Goal: Ask a question

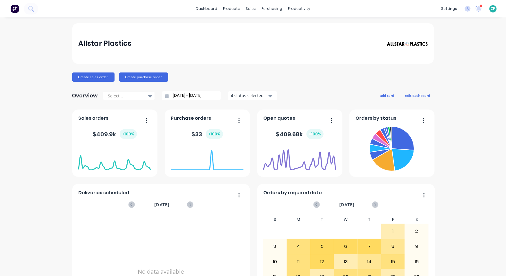
click at [494, 256] on div "Allstar Plastics Create sales order Create purchase order Overview Select... 28…" at bounding box center [253, 174] width 506 height 303
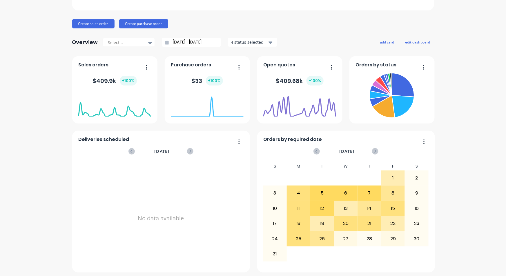
scroll to position [55, 0]
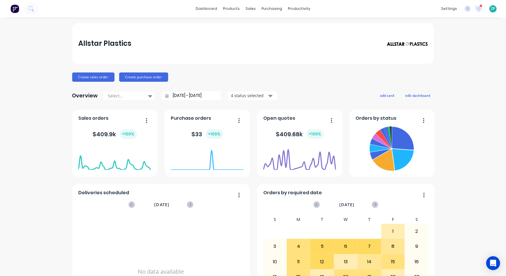
click at [492, 266] on icon "Open Intercom Messenger" at bounding box center [494, 263] width 6 height 7
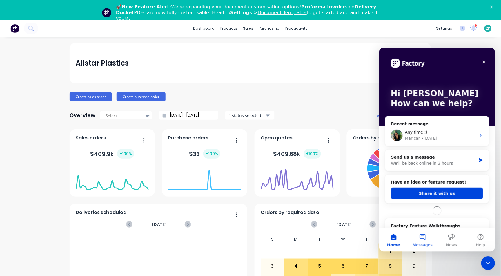
click at [420, 238] on button "Messages" at bounding box center [422, 239] width 29 height 23
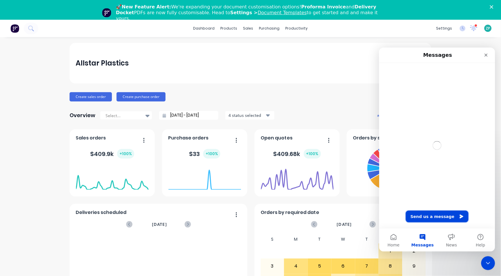
click at [440, 221] on button "Send us a message" at bounding box center [437, 217] width 63 height 12
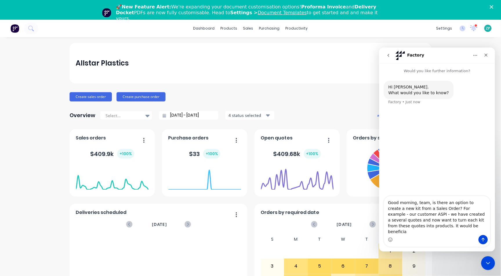
type textarea "Good morning, team, is there an option to create a new kit from a Sales Order? …"
drag, startPoint x: 430, startPoint y: 234, endPoint x: 375, endPoint y: 205, distance: 62.4
click html "Factory Would you like further information? Hi [PERSON_NAME]. What would you li…"
click at [427, 234] on textarea "Good morning, team, is there an option to create a new kit from a Sales Order? …" at bounding box center [437, 215] width 106 height 39
drag, startPoint x: 428, startPoint y: 234, endPoint x: 383, endPoint y: 207, distance: 52.2
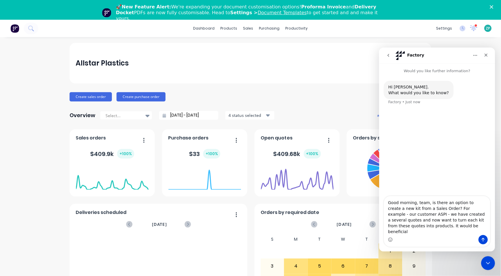
click at [383, 207] on div "Good morning, team, is there an option to create a new kit from a Sales Order? …" at bounding box center [437, 221] width 116 height 51
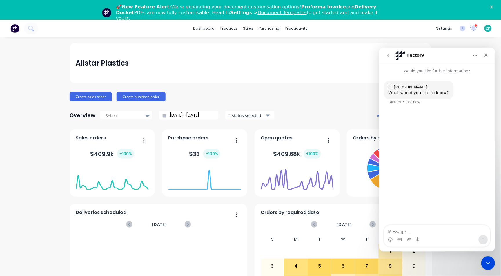
click at [389, 52] on button "go back" at bounding box center [388, 55] width 11 height 11
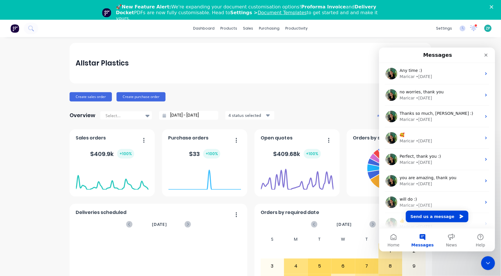
click at [389, 52] on div "Messages" at bounding box center [437, 55] width 109 height 10
click at [400, 245] on button "Home" at bounding box center [393, 239] width 29 height 23
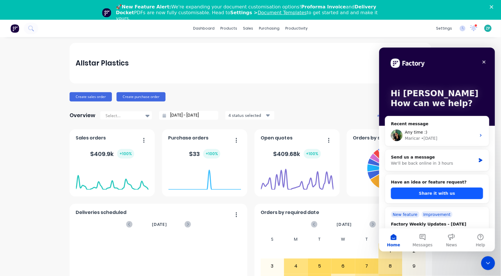
click at [436, 191] on button "Share it with us" at bounding box center [437, 193] width 92 height 12
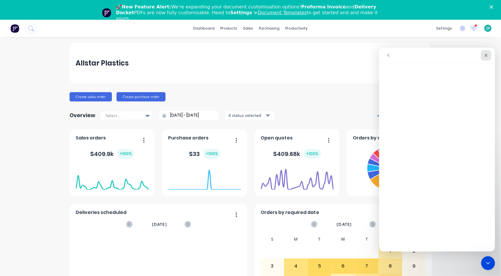
click at [487, 52] on div "Close" at bounding box center [486, 55] width 10 height 10
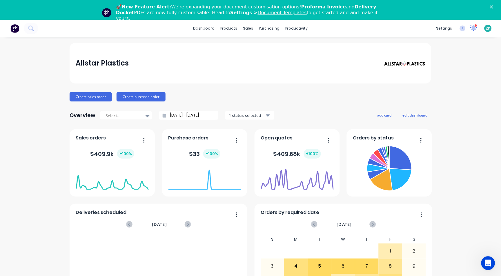
click at [472, 30] on icon at bounding box center [474, 28] width 8 height 7
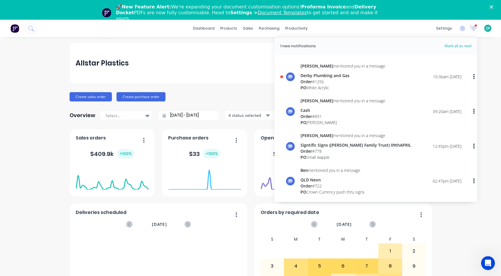
click at [344, 86] on div "PO White Acrylic" at bounding box center [343, 87] width 85 height 6
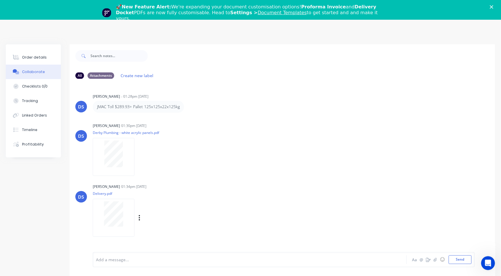
scroll to position [28, 0]
